Goal: Information Seeking & Learning: Check status

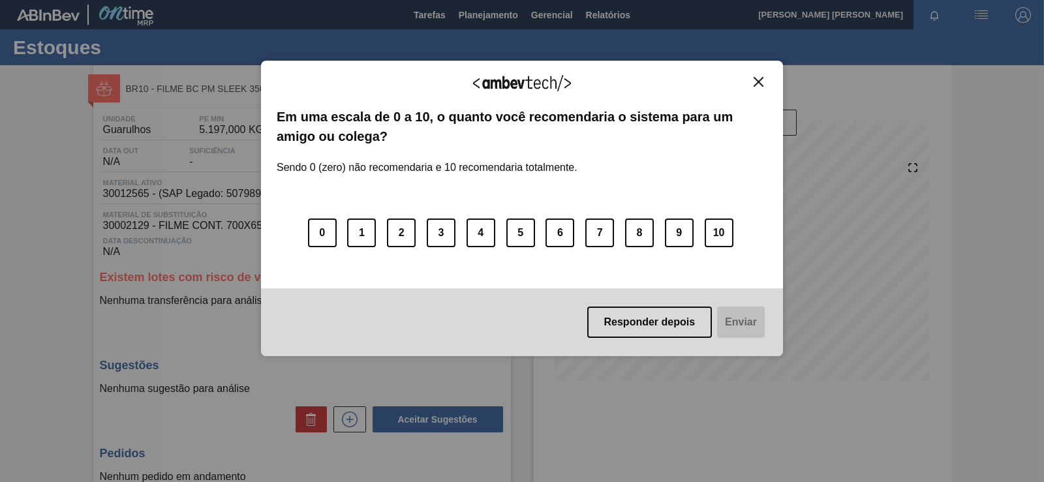
click at [752, 77] on button "Close" at bounding box center [759, 81] width 18 height 11
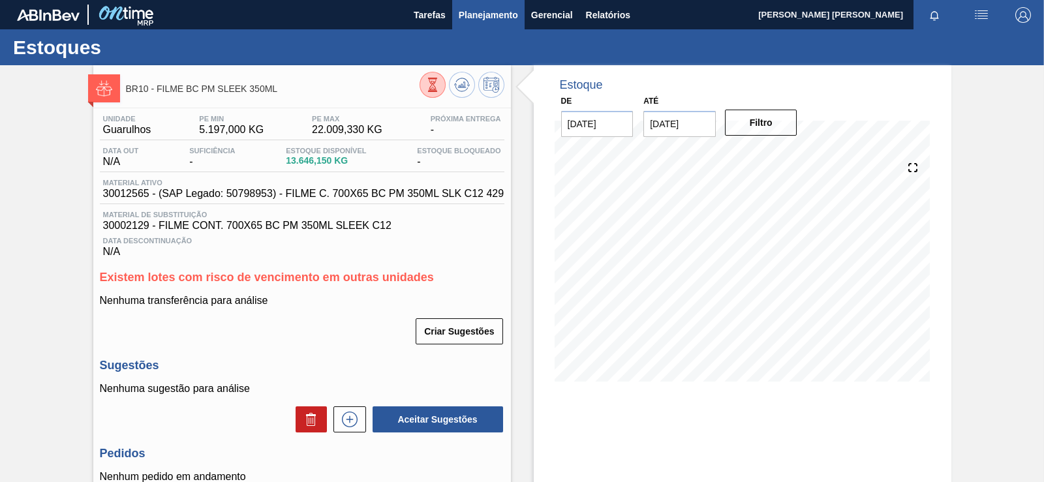
click at [507, 20] on span "Planejamento" at bounding box center [488, 15] width 59 height 16
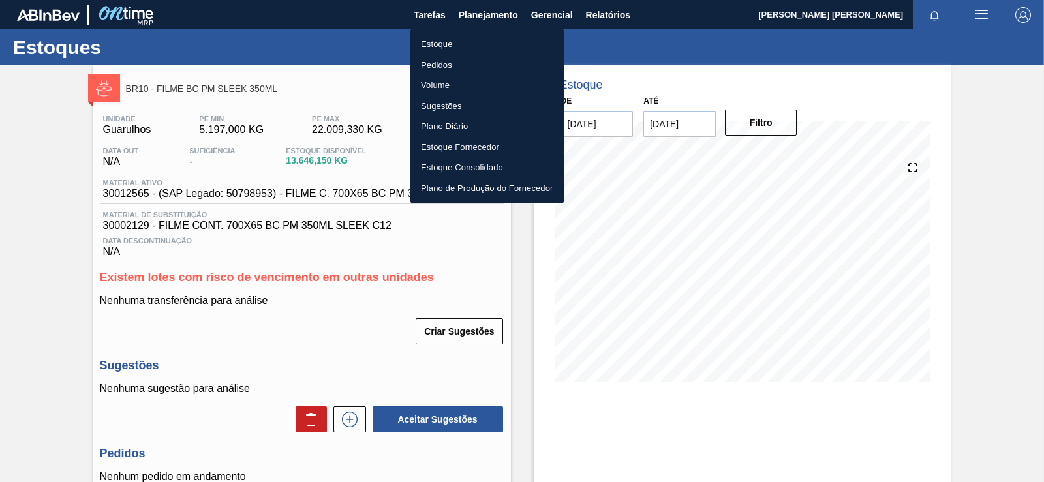
click at [434, 43] on li "Estoque" at bounding box center [486, 44] width 153 height 21
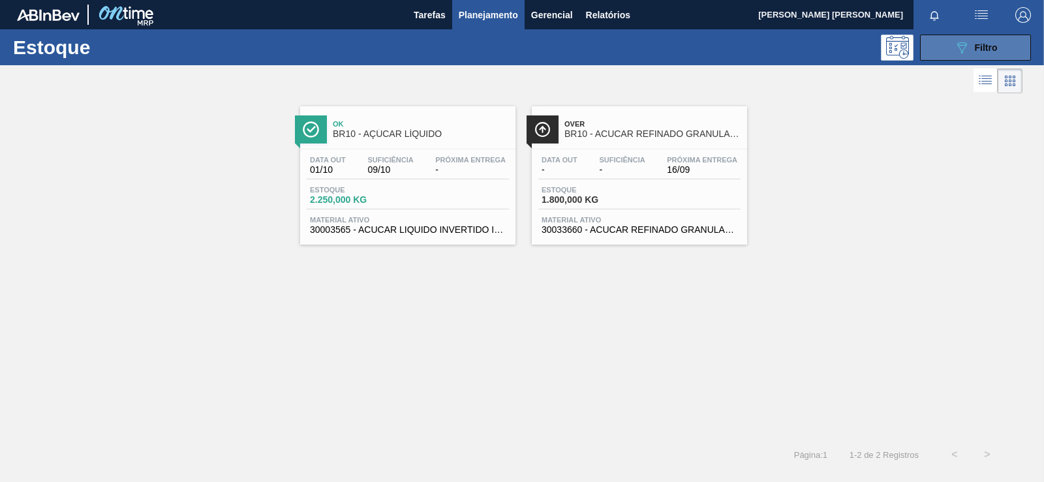
click at [986, 55] on div "089F7B8B-B2A5-4AFE-B5C0-19BA573D28AC Filtro" at bounding box center [976, 48] width 44 height 16
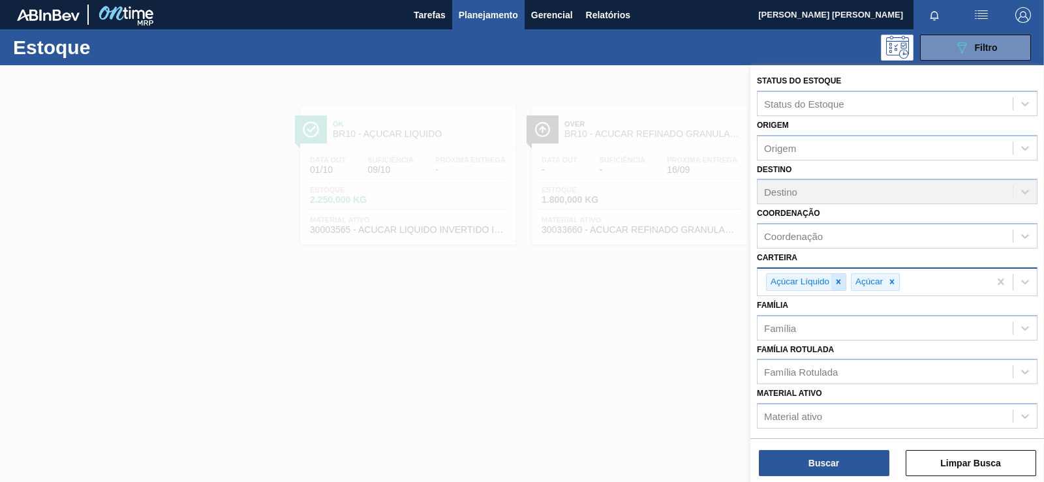
click at [838, 281] on icon at bounding box center [838, 282] width 5 height 5
click at [809, 285] on icon at bounding box center [806, 281] width 9 height 9
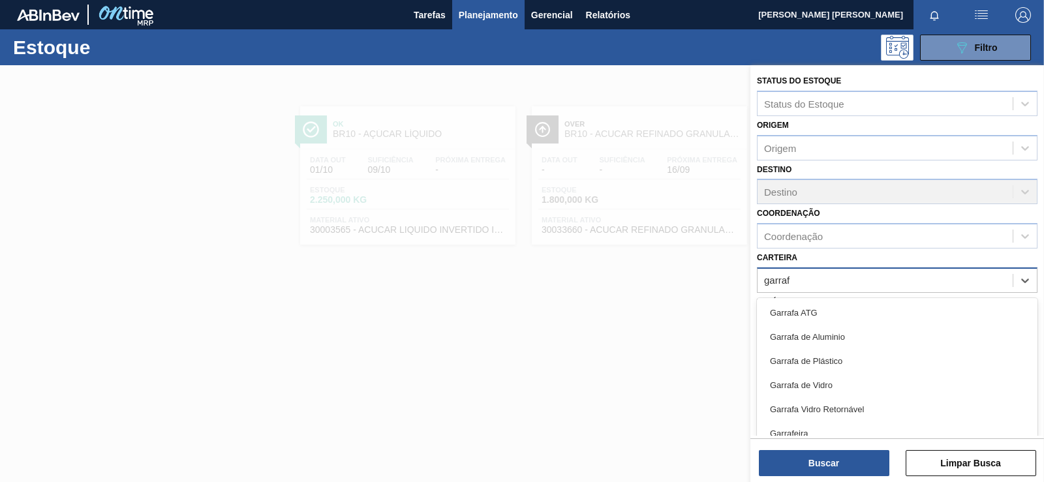
type input "garrafa"
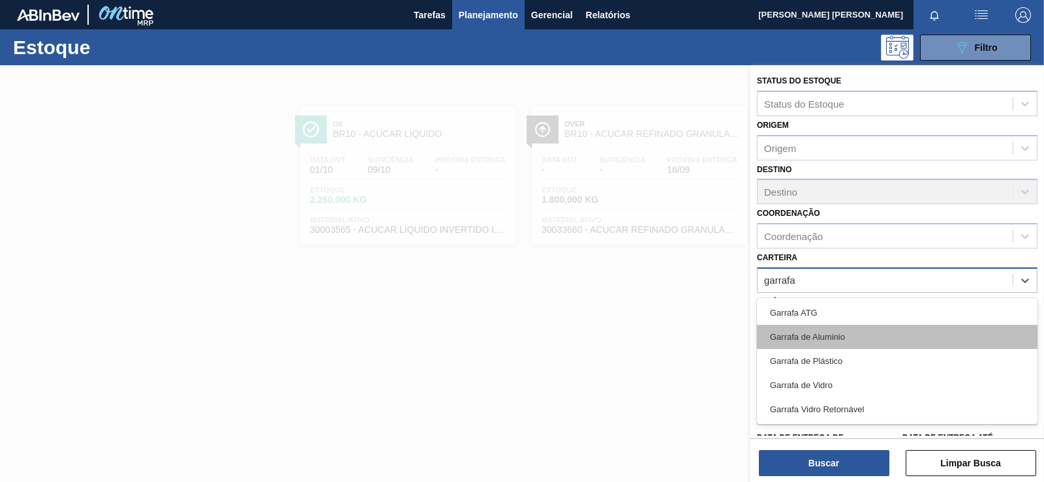
click at [878, 335] on div "Garrafa de Aluminio" at bounding box center [897, 337] width 281 height 24
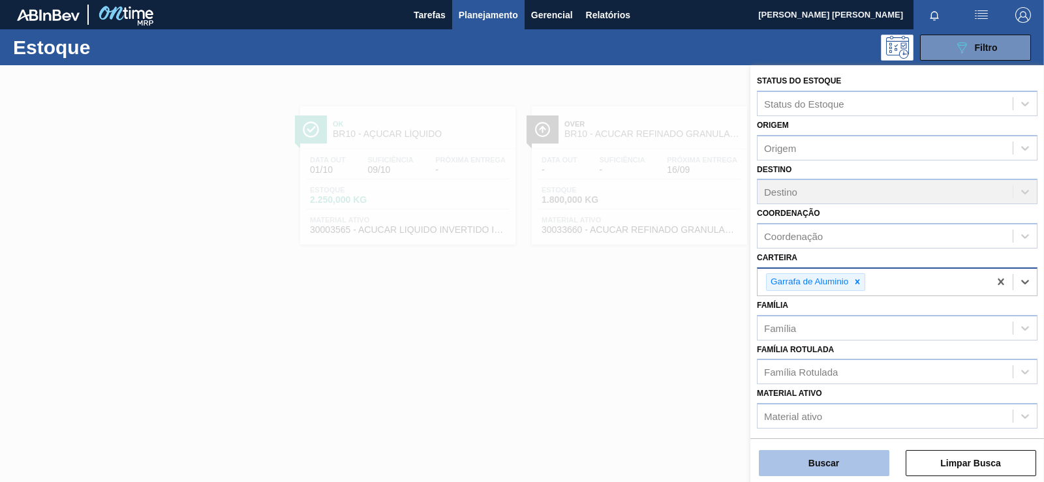
click at [876, 463] on button "Buscar" at bounding box center [824, 463] width 130 height 26
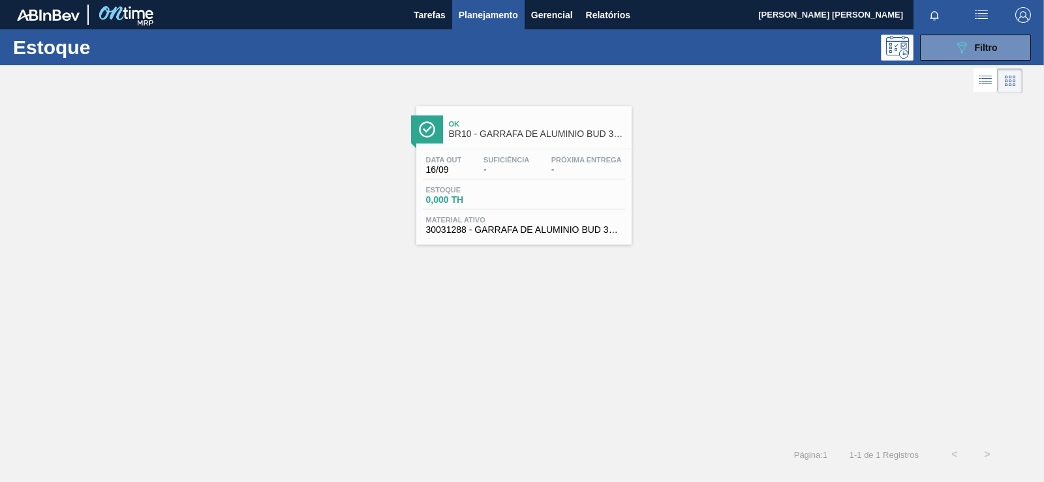
click at [569, 160] on span "Próxima Entrega" at bounding box center [586, 160] width 70 height 8
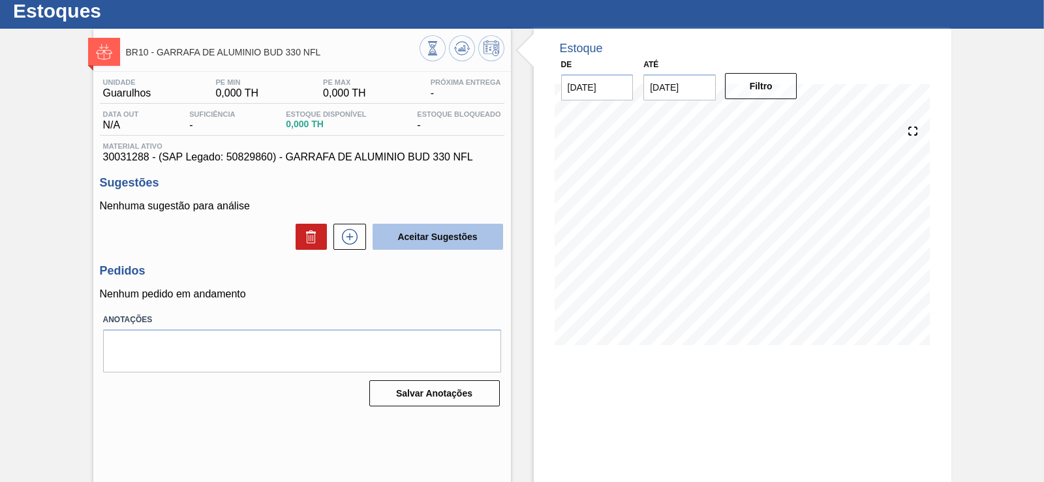
drag, startPoint x: 426, startPoint y: 146, endPoint x: 386, endPoint y: 239, distance: 100.8
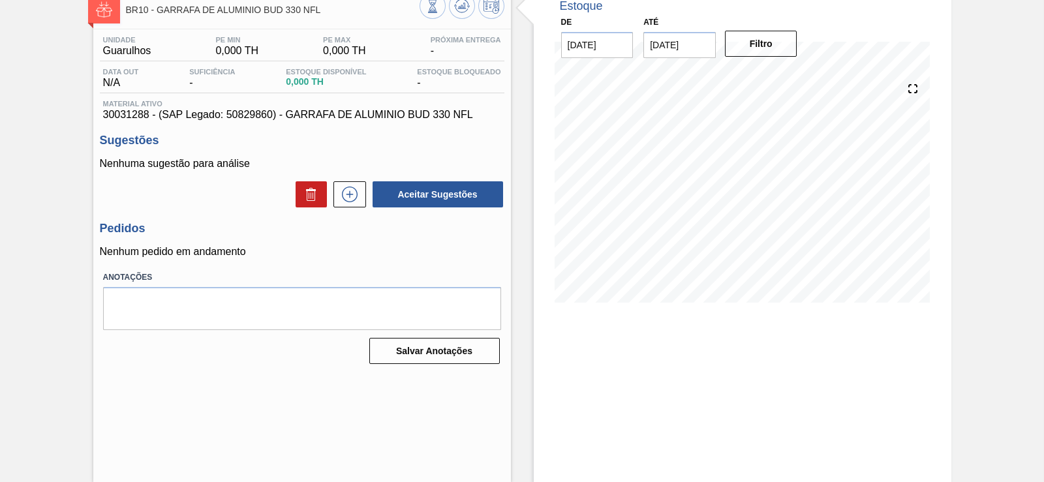
drag, startPoint x: 423, startPoint y: 159, endPoint x: 388, endPoint y: 324, distance: 168.1
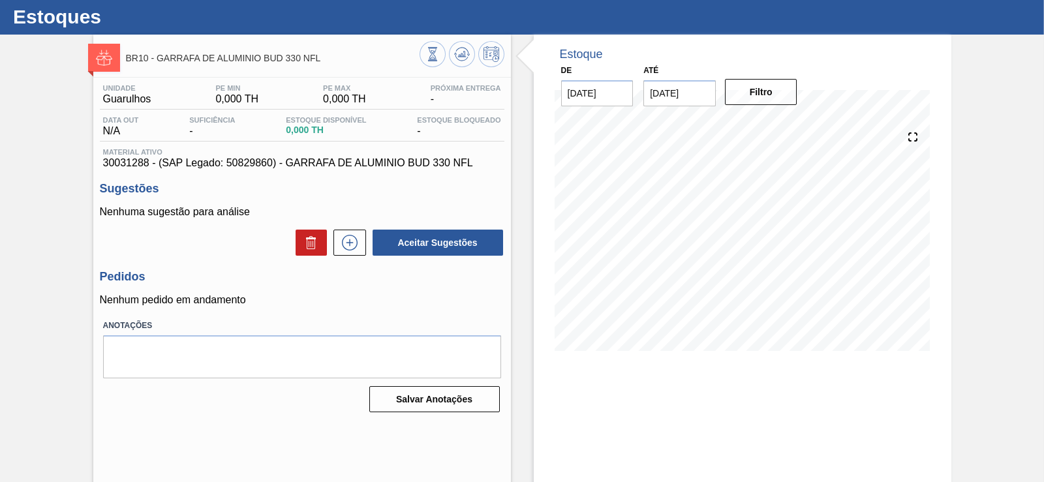
drag, startPoint x: 384, startPoint y: 404, endPoint x: 367, endPoint y: 265, distance: 140.1
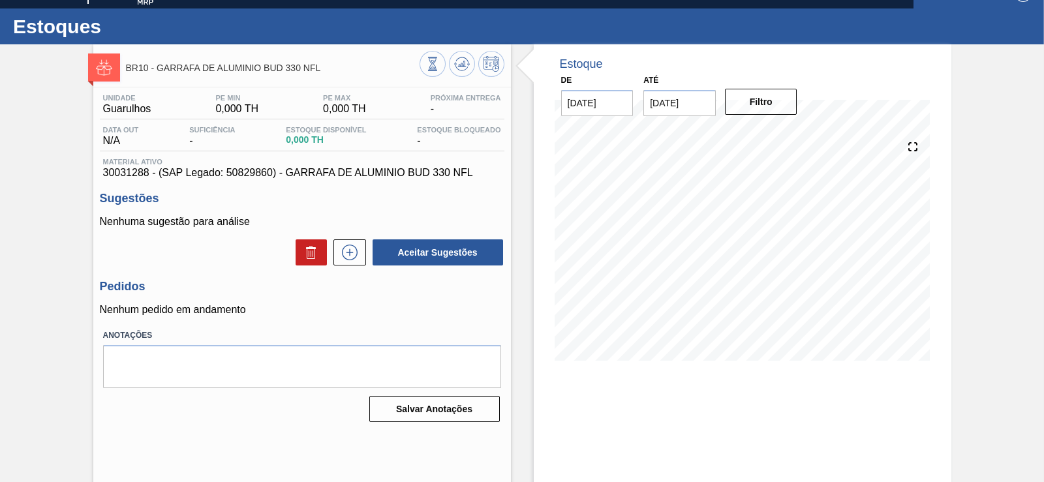
scroll to position [79, 0]
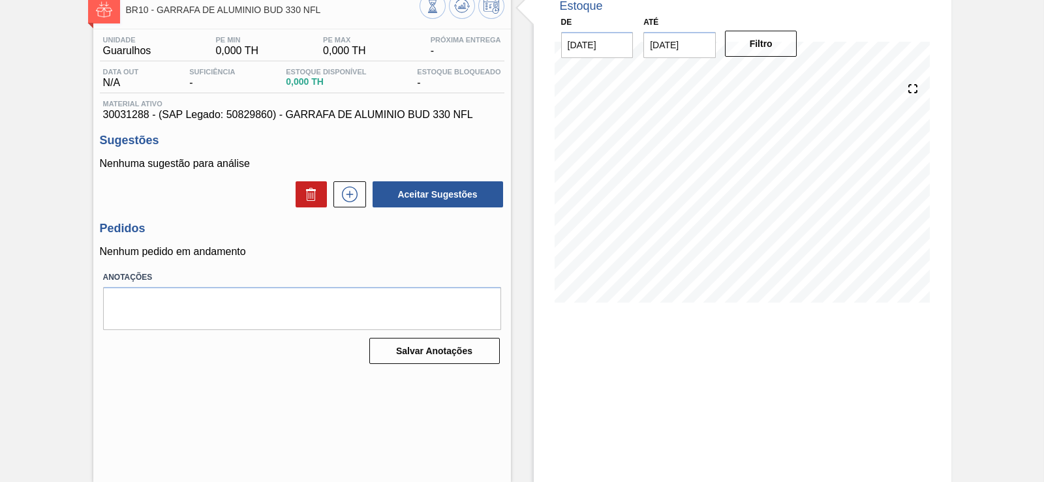
drag, startPoint x: 360, startPoint y: 241, endPoint x: 329, endPoint y: 421, distance: 182.8
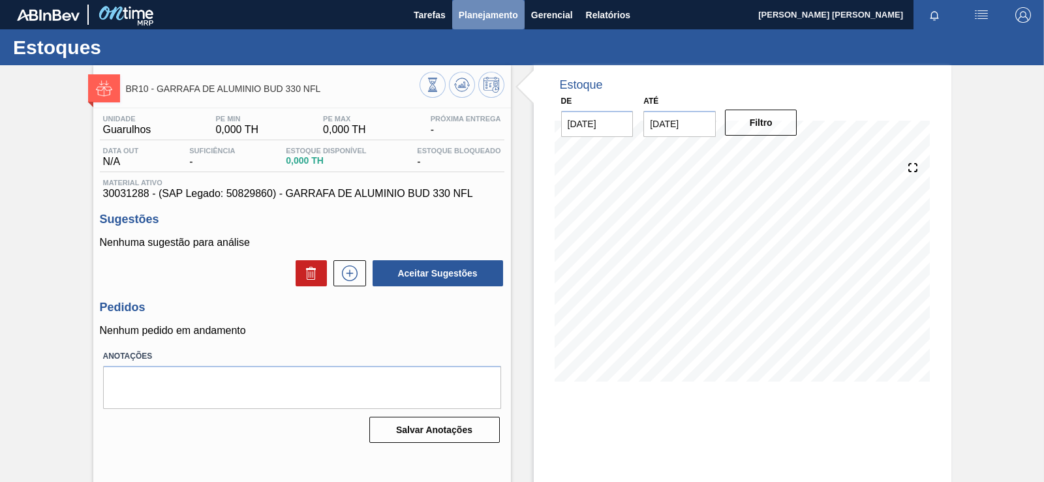
click at [470, 26] on button "Planejamento" at bounding box center [488, 14] width 72 height 29
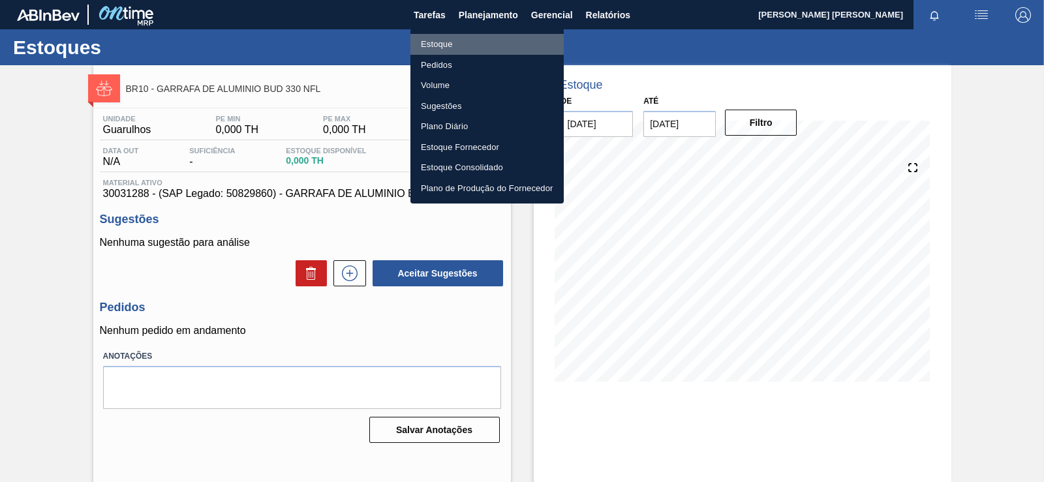
click at [476, 43] on li "Estoque" at bounding box center [486, 44] width 153 height 21
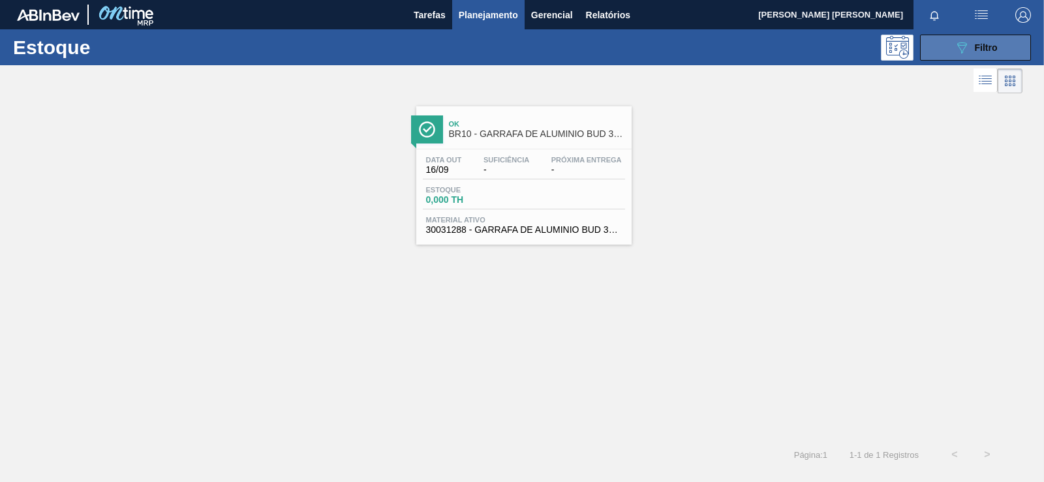
click at [962, 48] on icon "089F7B8B-B2A5-4AFE-B5C0-19BA573D28AC" at bounding box center [962, 48] width 16 height 16
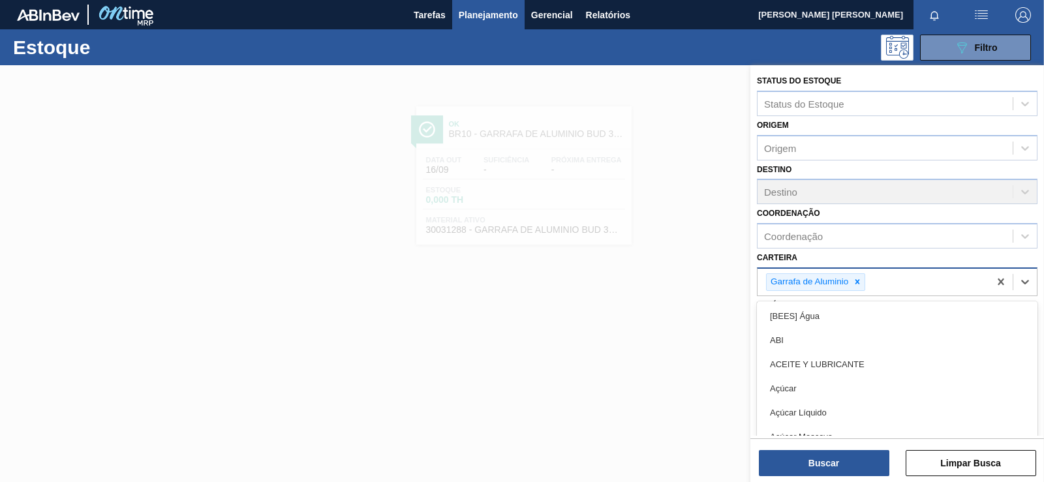
click at [967, 282] on div "Garrafa de Aluminio" at bounding box center [873, 282] width 232 height 27
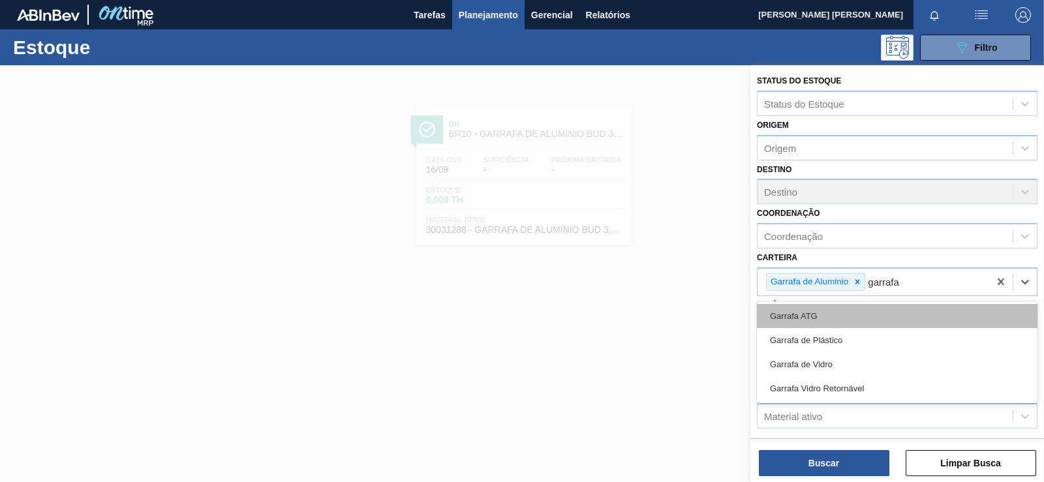
type input "garrafa"
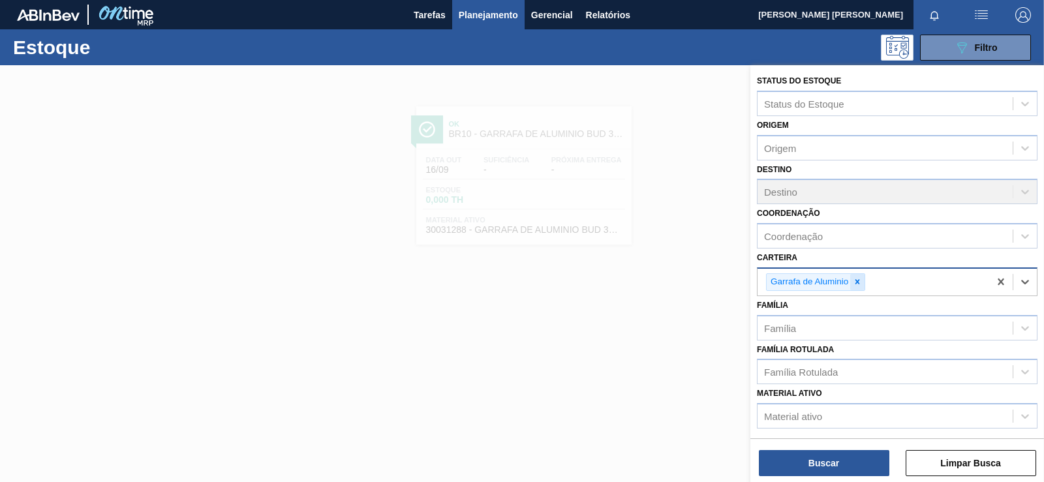
click at [860, 282] on icon at bounding box center [857, 281] width 9 height 9
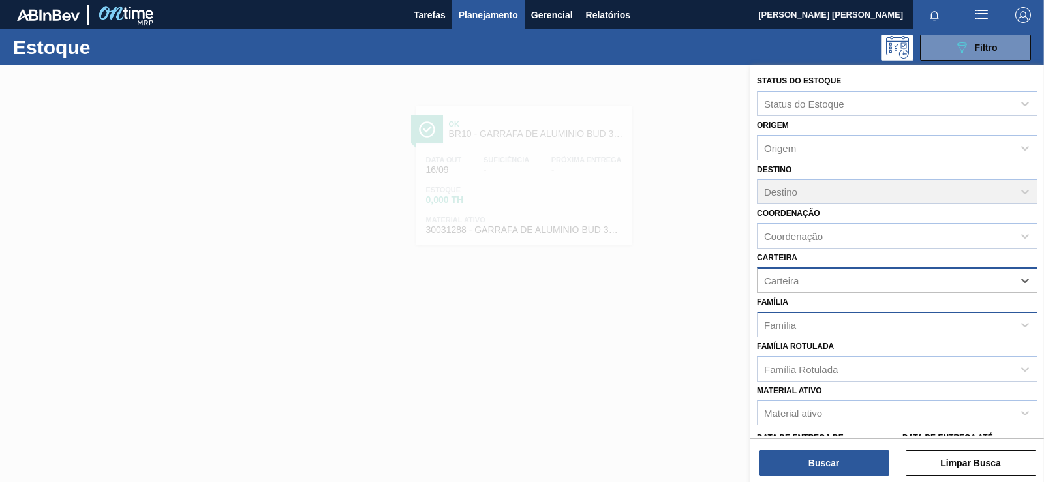
click at [893, 328] on div "Família" at bounding box center [884, 324] width 255 height 19
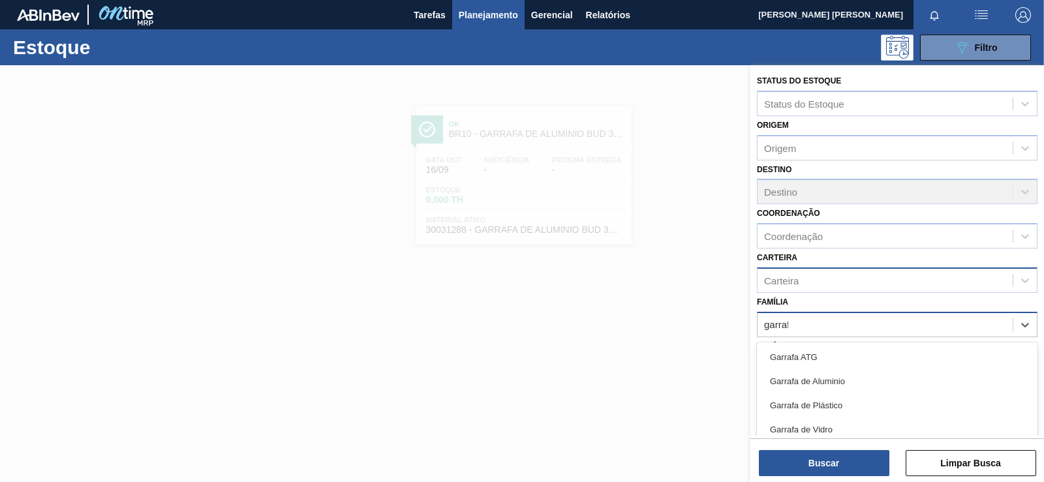
type input "garrafa"
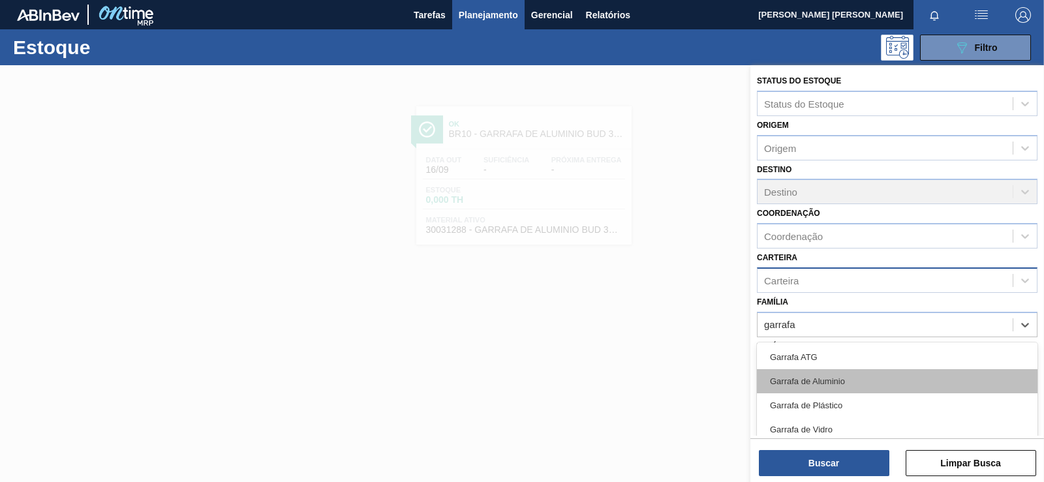
click at [858, 379] on div "Garrafa de Aluminio" at bounding box center [897, 381] width 281 height 24
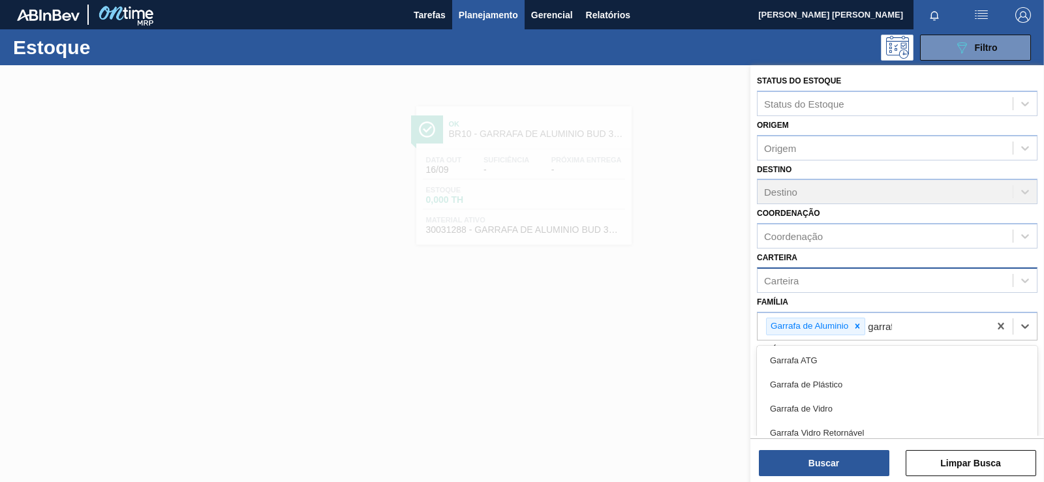
type input "garrafa"
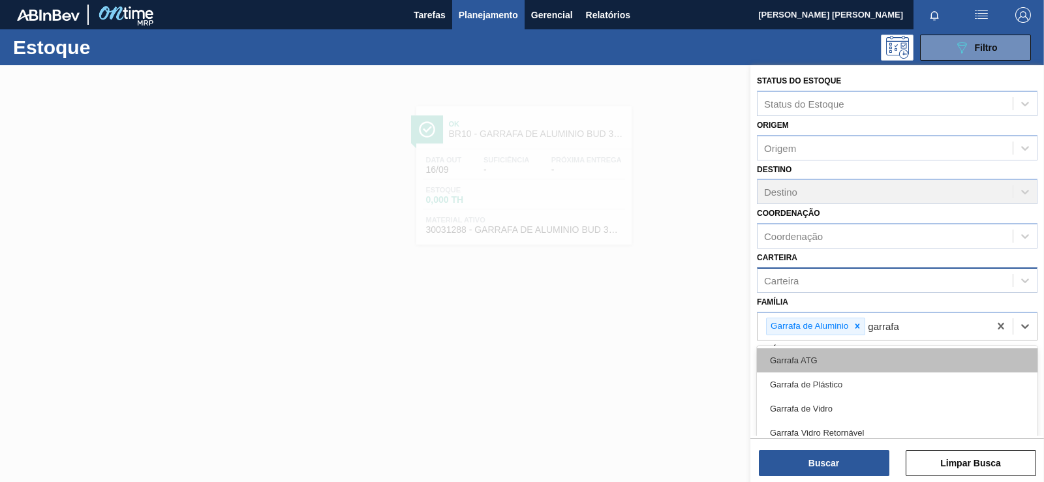
click at [914, 349] on div "Garrafa ATG" at bounding box center [897, 360] width 281 height 24
type input "garrafa"
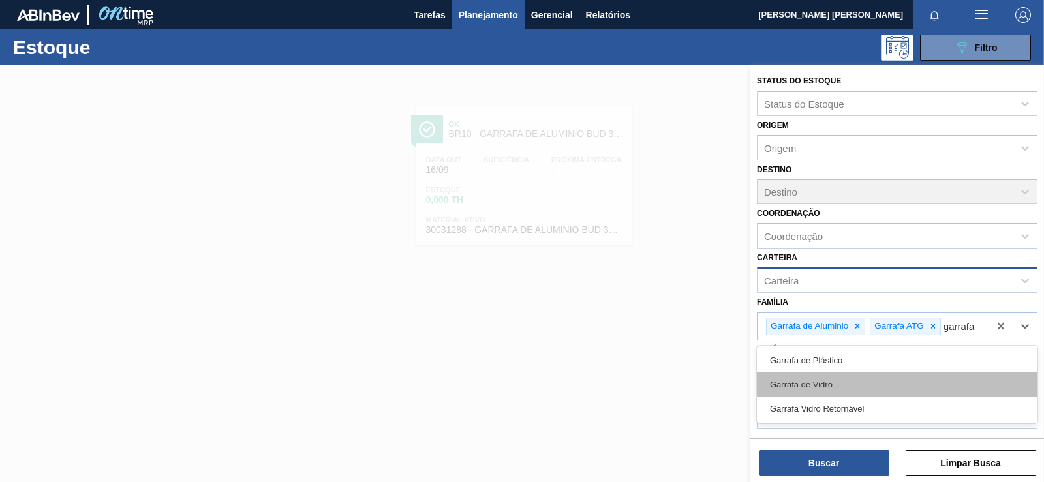
click at [884, 389] on div "Garrafa de Vidro" at bounding box center [897, 384] width 281 height 24
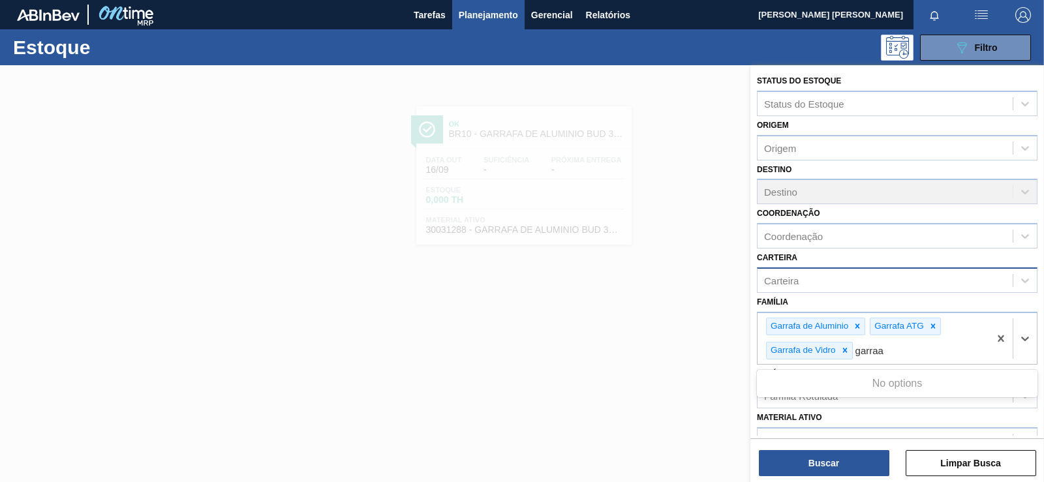
type input "garra"
click at [884, 389] on div "Garrafa de Plástico" at bounding box center [897, 384] width 281 height 24
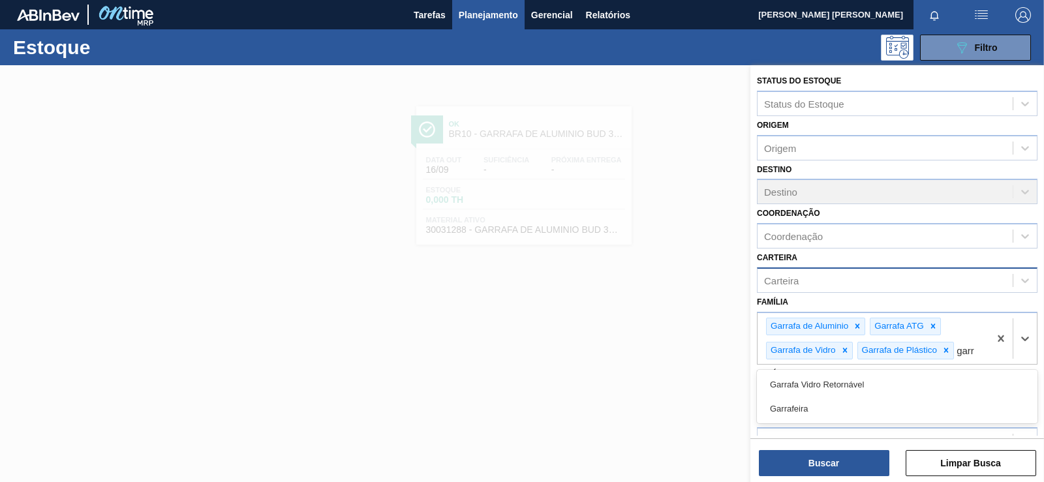
type input "garra"
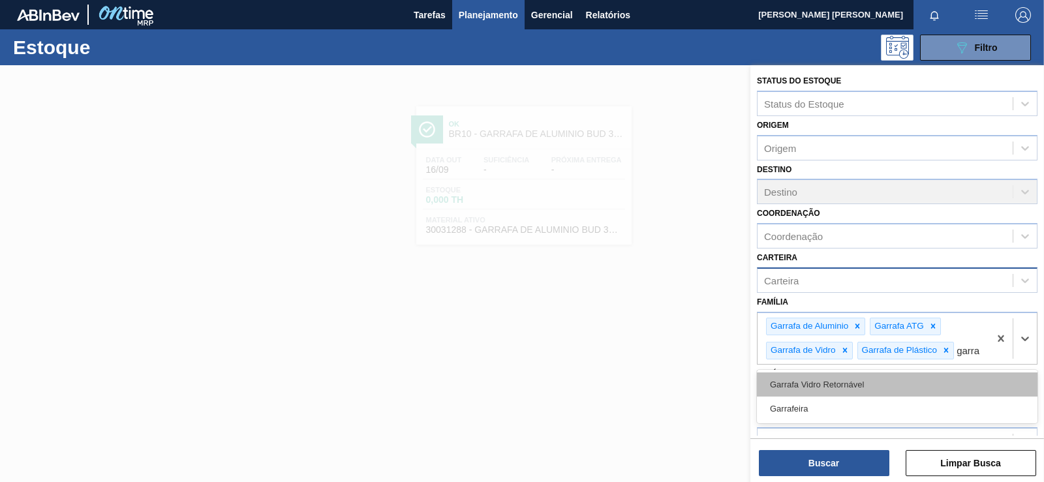
click at [881, 397] on div "Garrafa Vidro Retornável" at bounding box center [897, 384] width 281 height 24
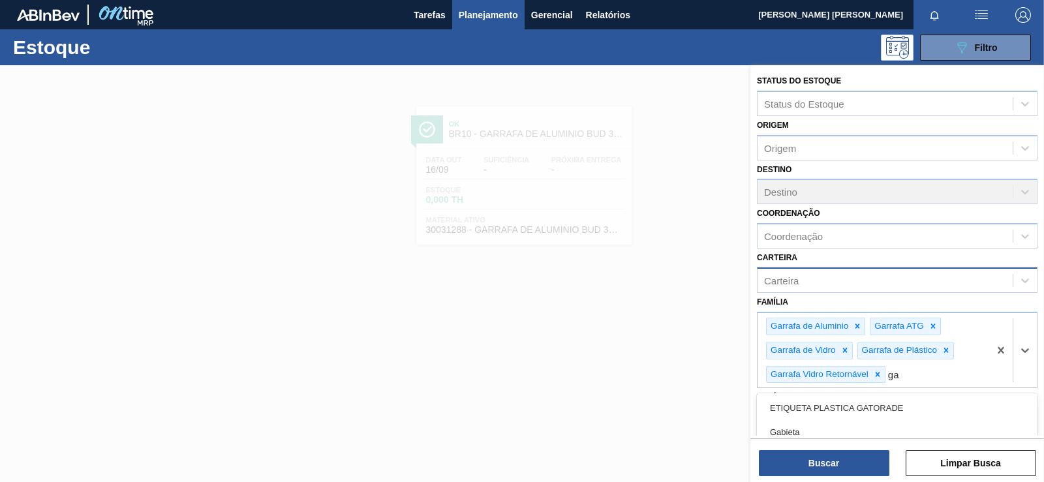
type input "gar"
click at [881, 405] on div "Garrafeira" at bounding box center [897, 408] width 281 height 24
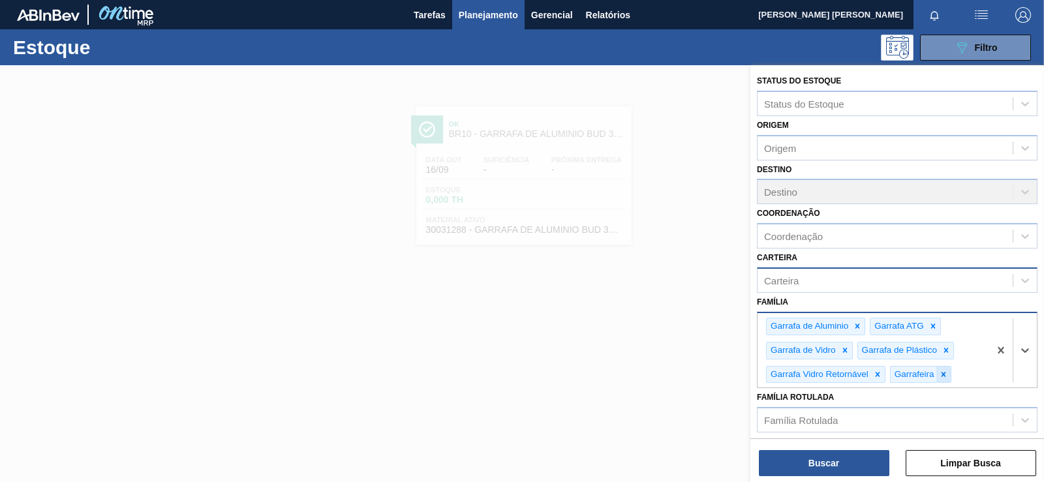
click at [939, 374] on icon at bounding box center [943, 374] width 9 height 9
click at [863, 464] on button "Buscar" at bounding box center [824, 463] width 130 height 26
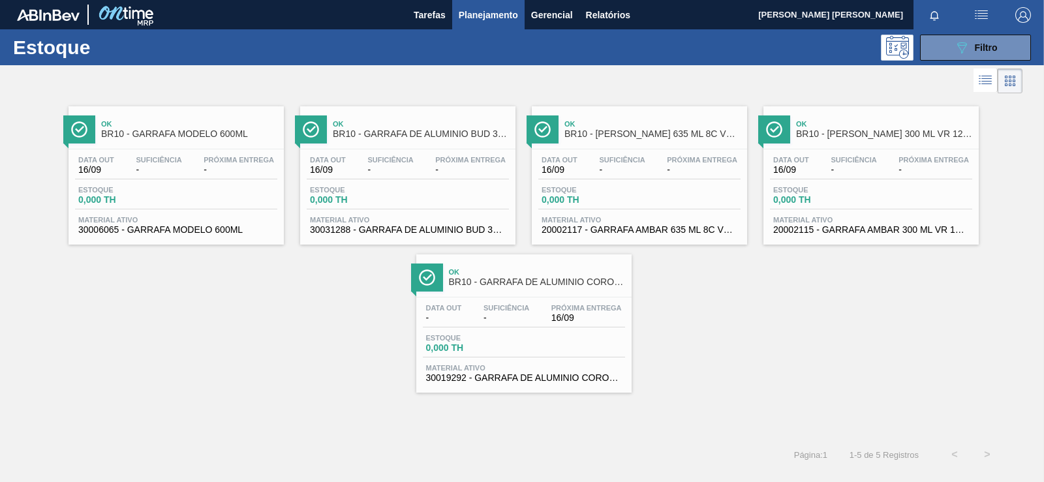
click at [585, 335] on div "Estoque 0,000 TH" at bounding box center [524, 345] width 202 height 23
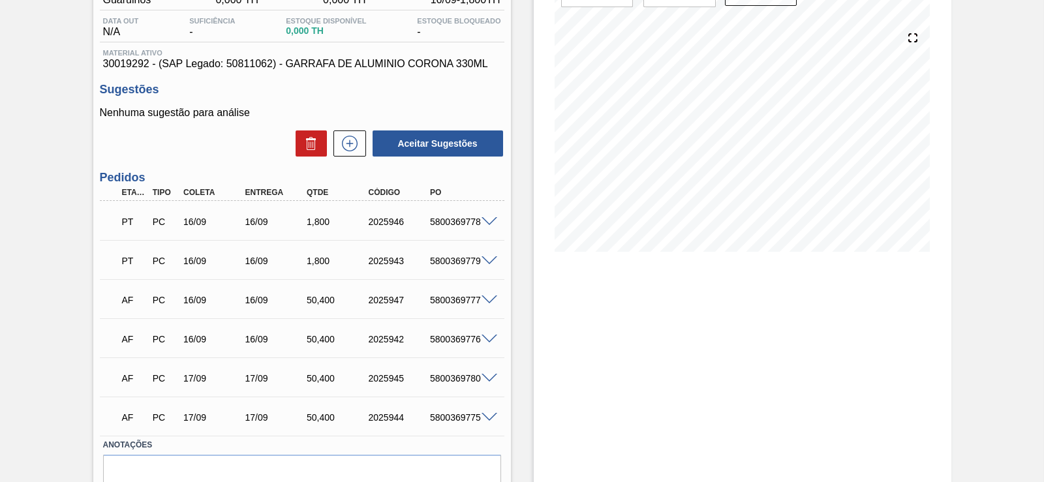
drag, startPoint x: 411, startPoint y: 186, endPoint x: 399, endPoint y: 228, distance: 44.0
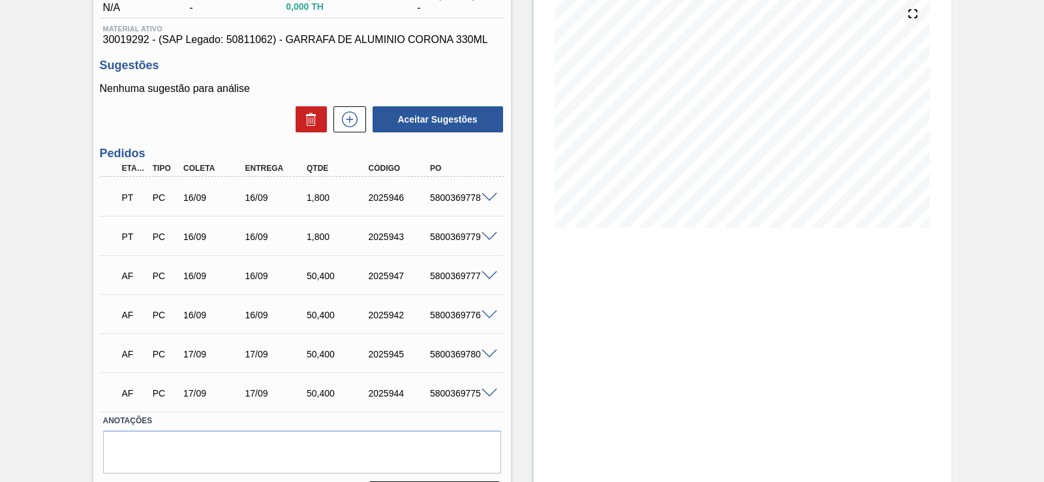
drag, startPoint x: 42, startPoint y: 54, endPoint x: 42, endPoint y: 14, distance: 39.8
click at [42, 54] on div "Pedido [PERSON_NAME] BR10 - GARRAFA DE ALUMINIO CORONA 330ML Unidade Guarulhos …" at bounding box center [522, 214] width 1044 height 607
click at [354, 44] on span "30019292 - (SAP Legado: 50811062) - GARRAFA DE ALUMINIO CORONA 330ML" at bounding box center [302, 40] width 398 height 12
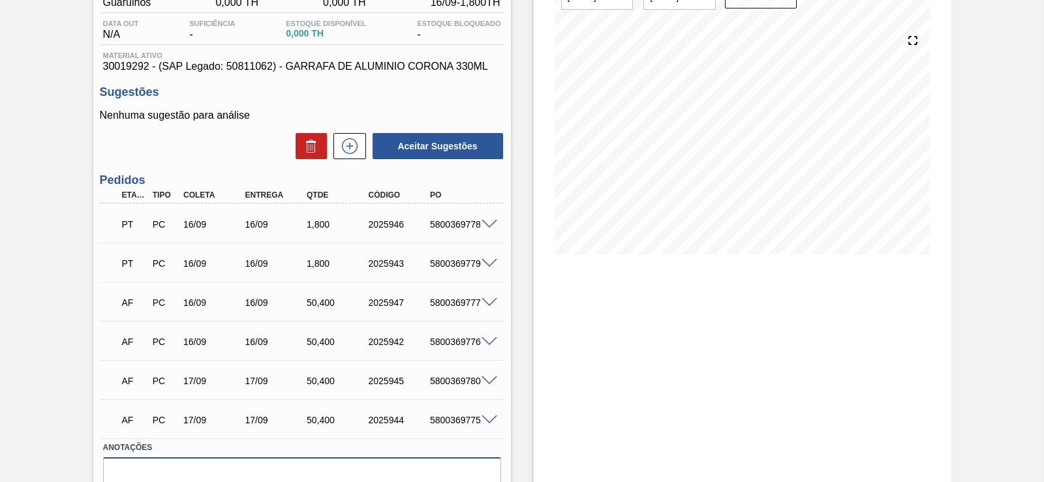
drag, startPoint x: 474, startPoint y: 447, endPoint x: 470, endPoint y: 407, distance: 40.1
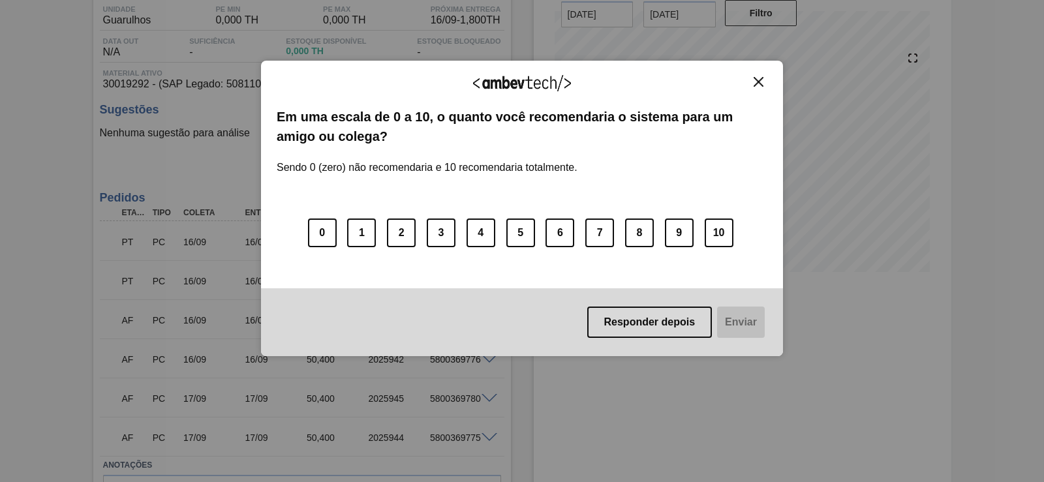
click at [752, 91] on div "Agradecemos seu feedback!" at bounding box center [522, 91] width 491 height 31
click at [759, 84] on img "Close" at bounding box center [758, 82] width 10 height 10
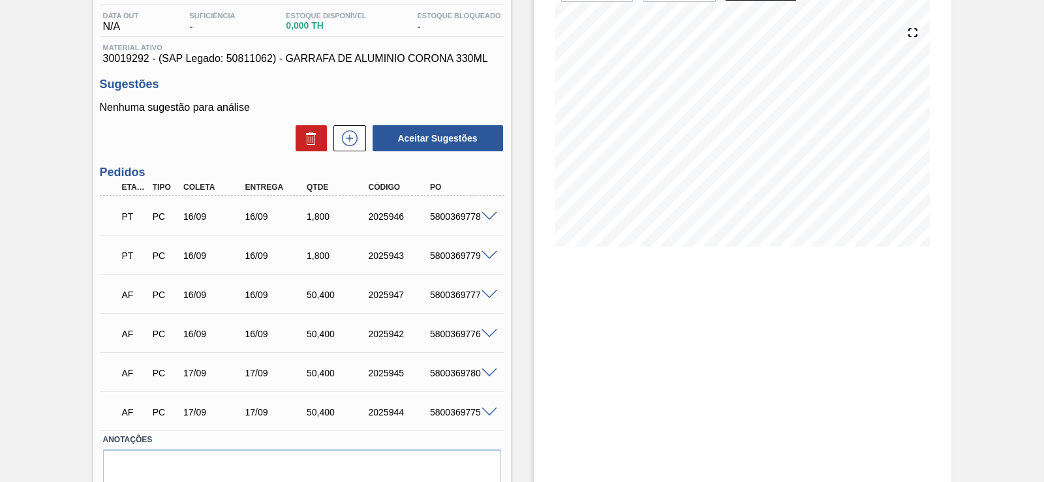
scroll to position [190, 0]
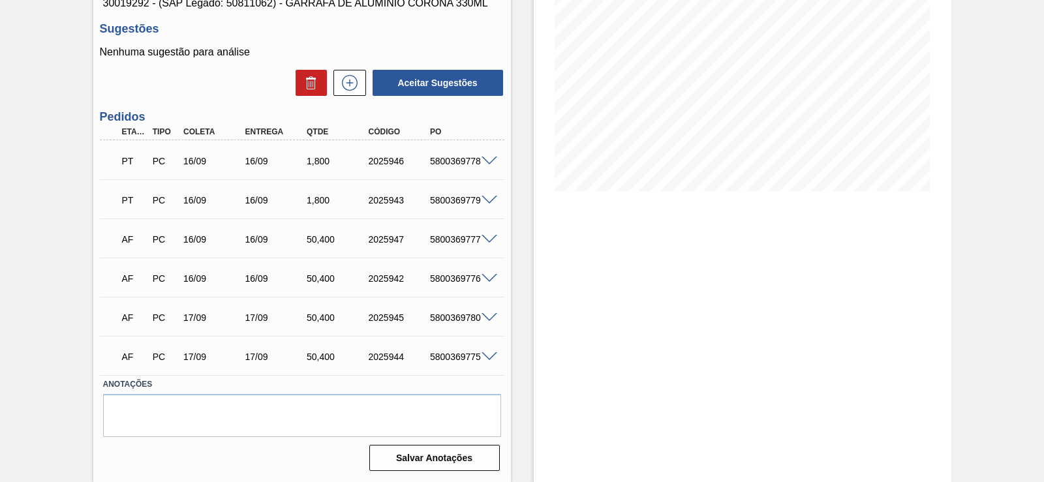
drag, startPoint x: 325, startPoint y: 295, endPoint x: 319, endPoint y: 311, distance: 17.3
click at [303, 240] on div "50,400" at bounding box center [337, 239] width 68 height 10
click at [487, 235] on span at bounding box center [489, 240] width 16 height 10
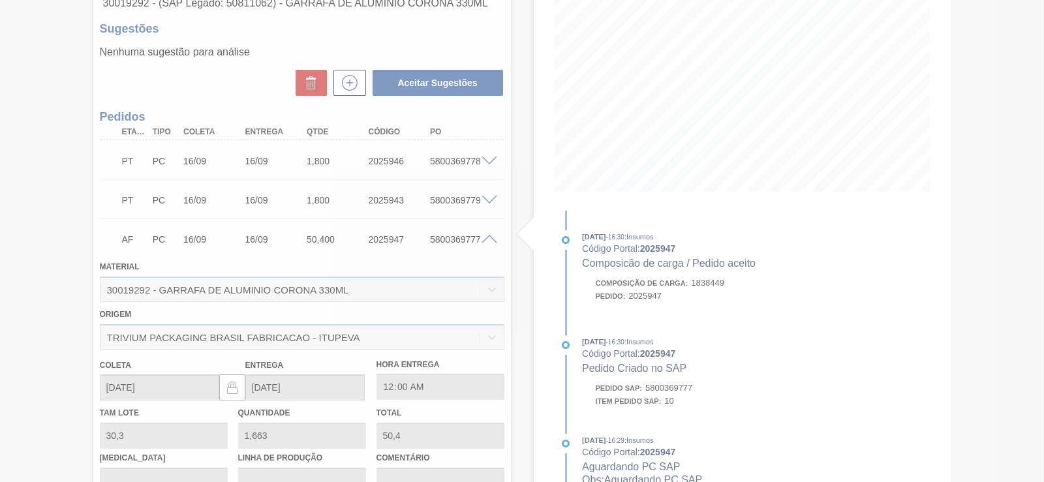
drag, startPoint x: 389, startPoint y: 276, endPoint x: 383, endPoint y: 296, distance: 20.6
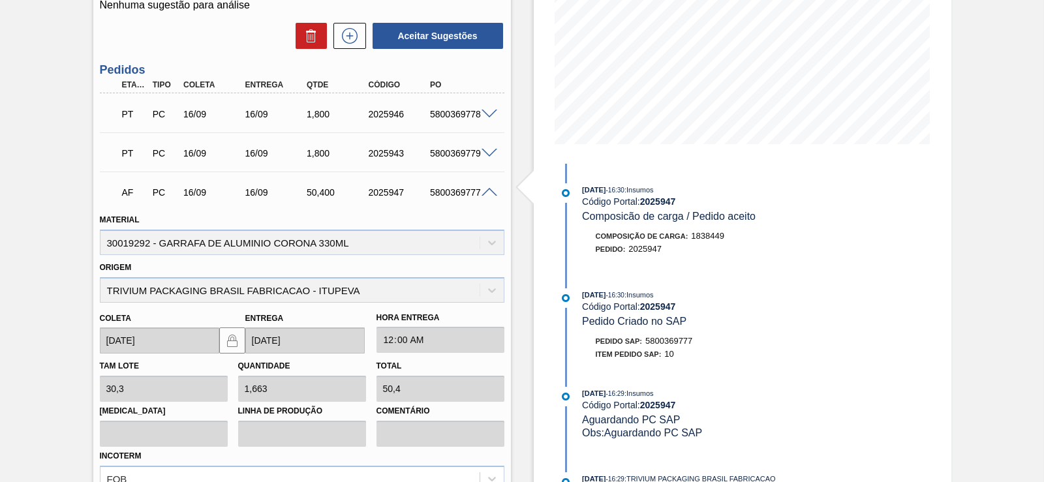
drag, startPoint x: 371, startPoint y: 244, endPoint x: 367, endPoint y: 303, distance: 59.5
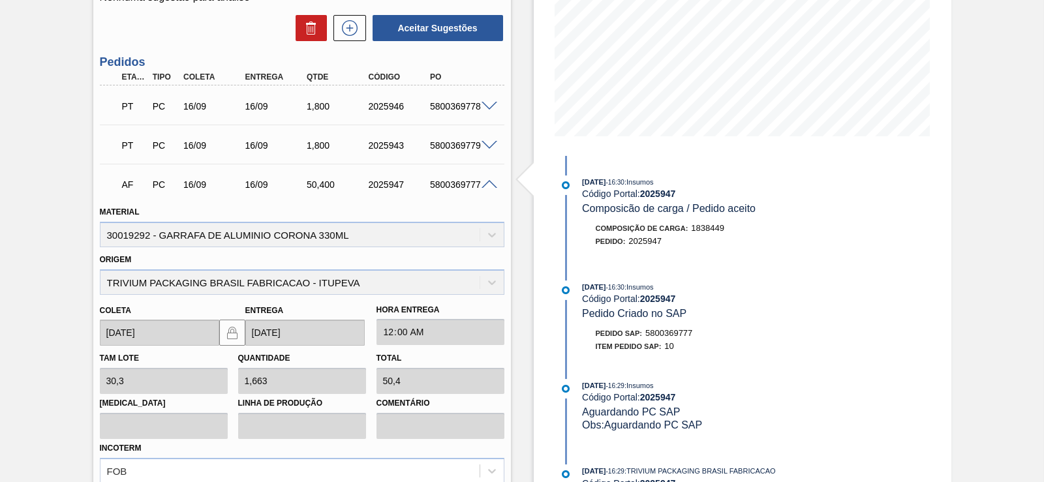
drag, startPoint x: 289, startPoint y: 242, endPoint x: 288, endPoint y: 149, distance: 92.6
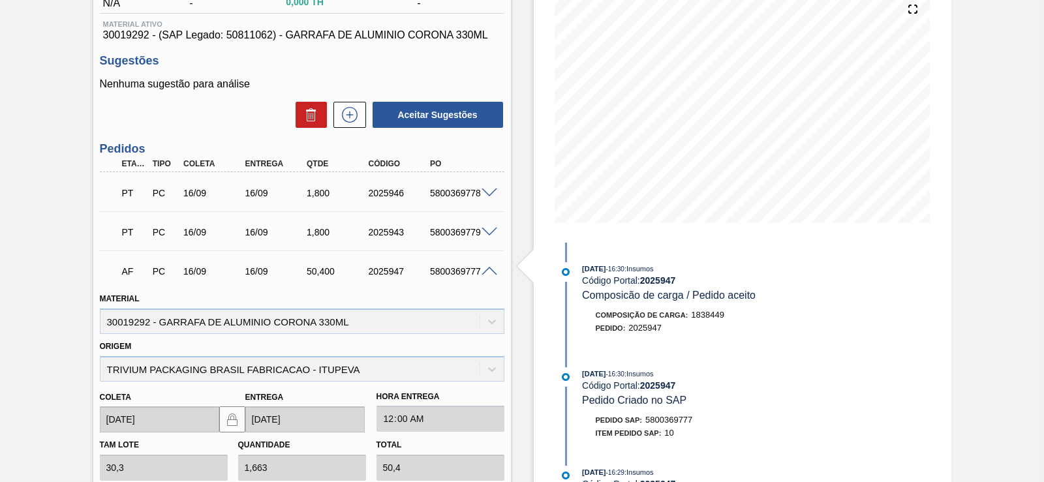
click at [298, 271] on div "50,400" at bounding box center [329, 271] width 62 height 10
click at [490, 269] on span at bounding box center [489, 272] width 16 height 10
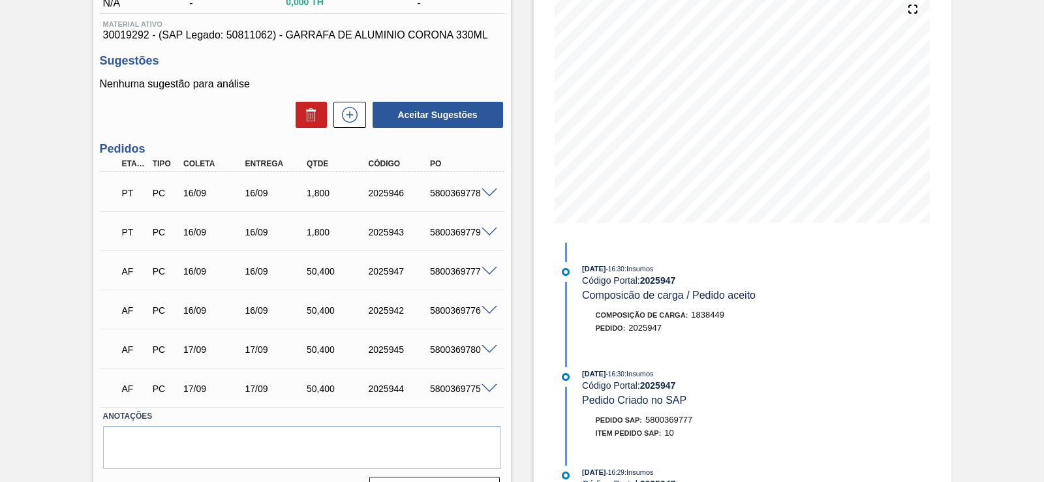
scroll to position [190, 0]
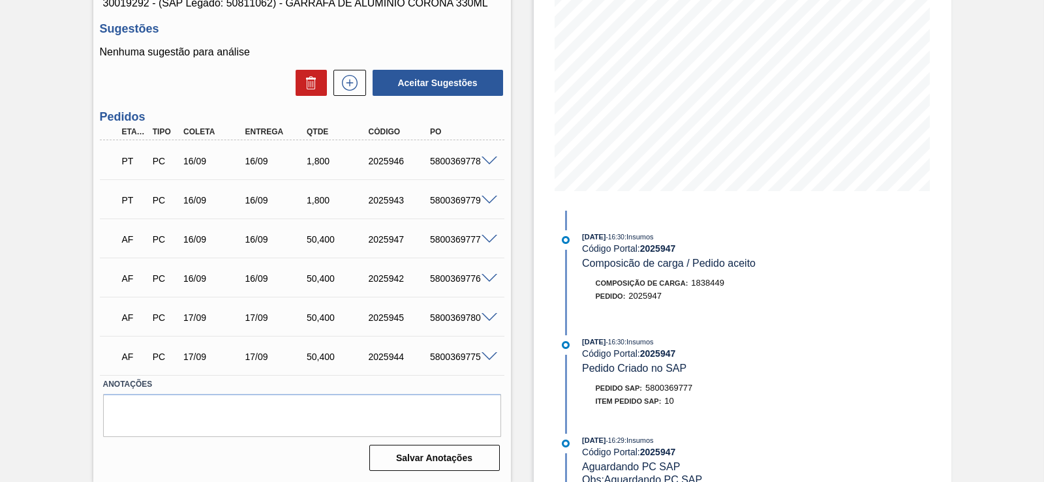
drag, startPoint x: 371, startPoint y: 202, endPoint x: 348, endPoint y: 263, distance: 64.6
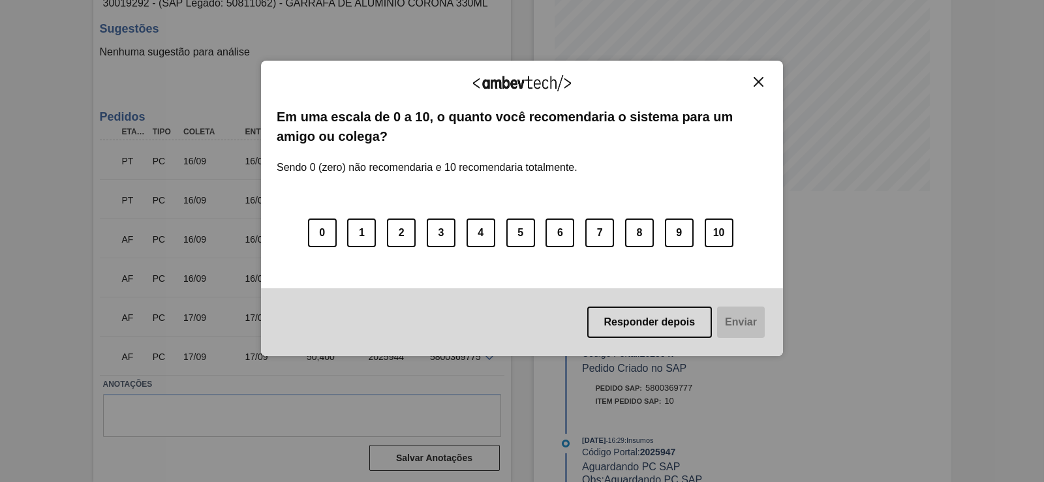
click at [768, 84] on div "Agradecemos seu feedback! Em uma escala de 0 a 10, o quanto você recomendaria o…" at bounding box center [522, 209] width 522 height 296
click at [756, 82] on img "Close" at bounding box center [758, 82] width 10 height 10
click at [755, 72] on div "Agradecemos seu feedback! Em uma escala de 0 a 10, o quanto você recomendaria o…" at bounding box center [522, 209] width 522 height 296
click at [753, 80] on img "Close" at bounding box center [758, 82] width 10 height 10
